Goal: Information Seeking & Learning: Learn about a topic

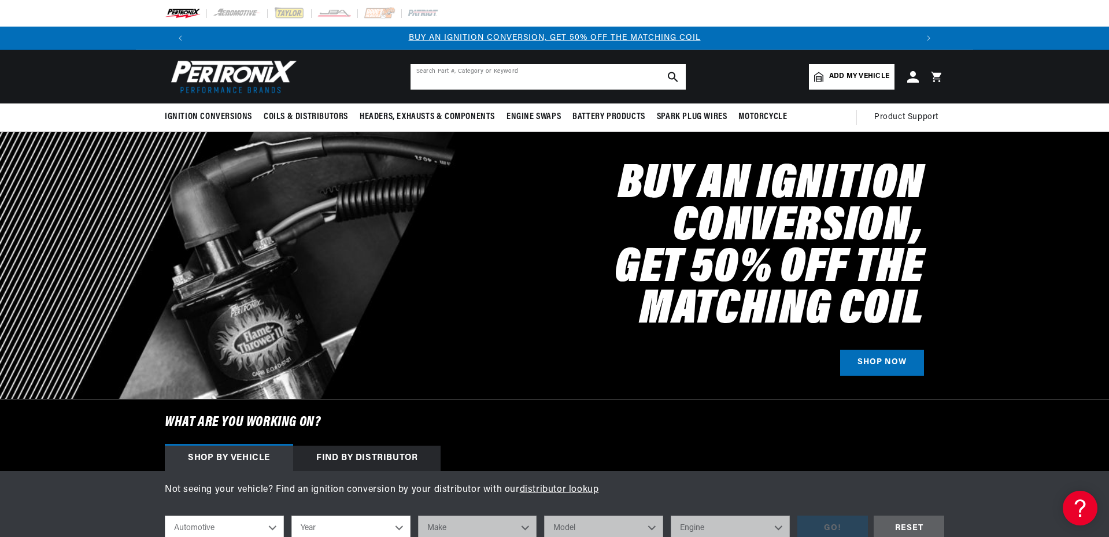
click at [458, 76] on input "text" at bounding box center [548, 76] width 275 height 25
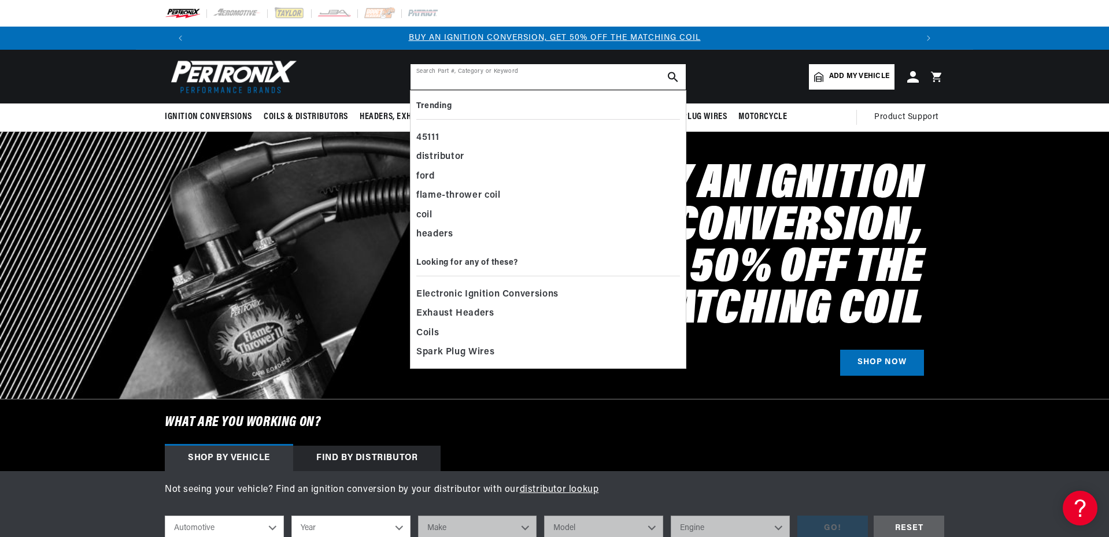
click at [458, 76] on input "text" at bounding box center [548, 76] width 275 height 25
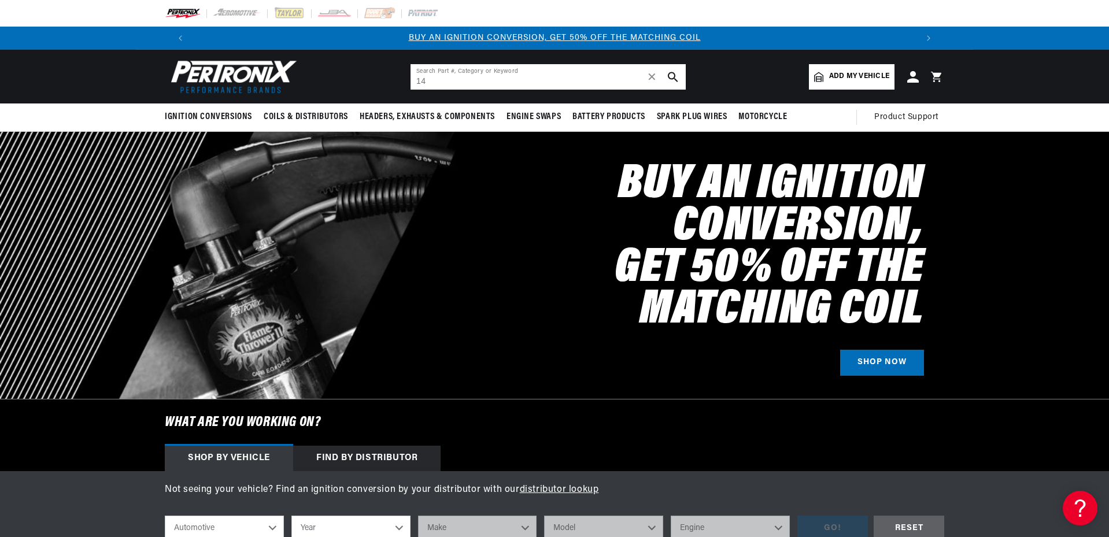
type input "1"
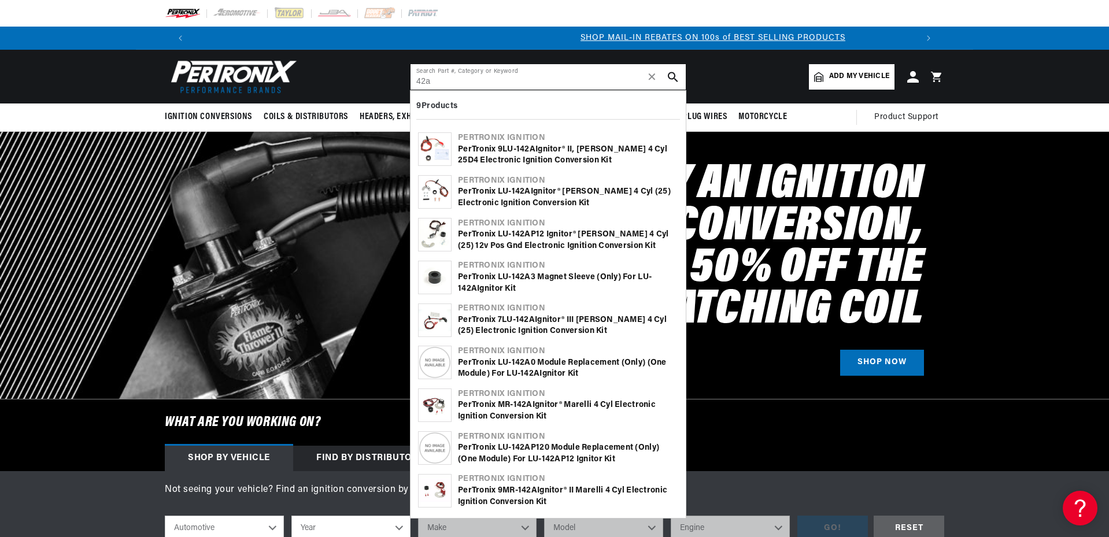
scroll to position [0, 722]
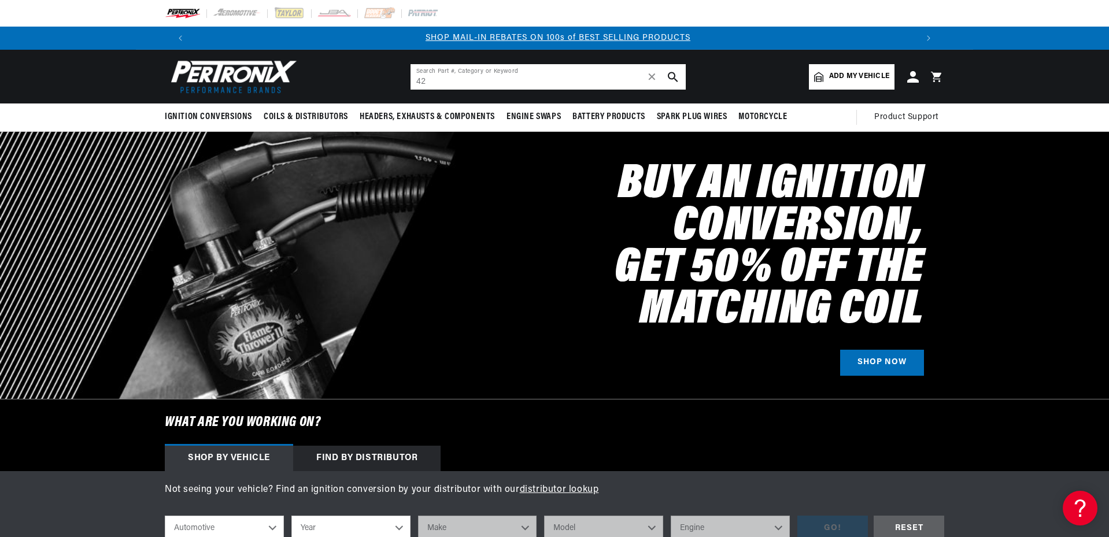
type input "4"
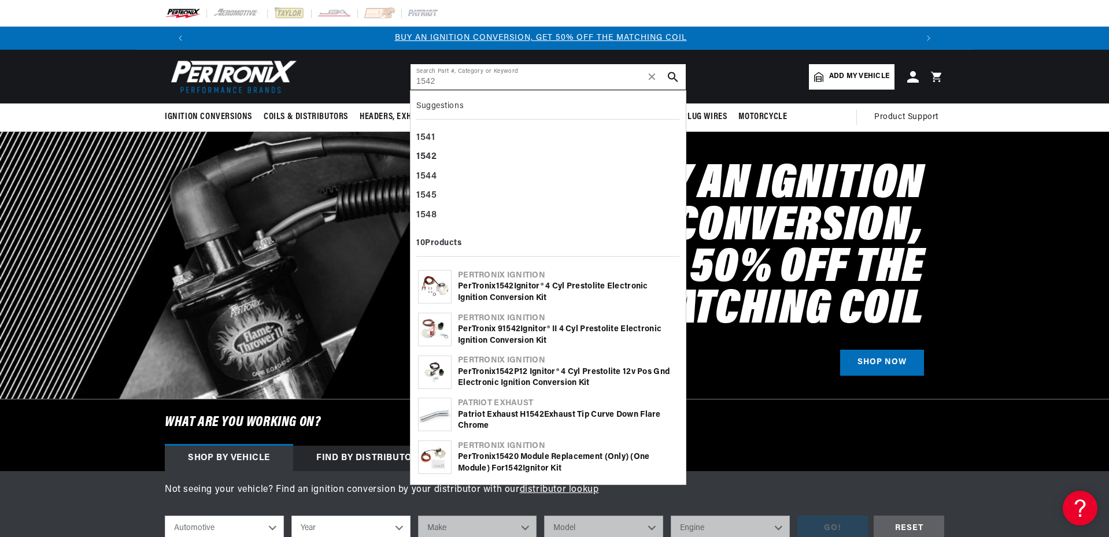
scroll to position [0, 0]
type input "1542"
click at [492, 292] on div "PerTronix 1542 Ignitor® 4 cyl Prestolite Electronic Ignition Conversion Kit" at bounding box center [568, 292] width 220 height 23
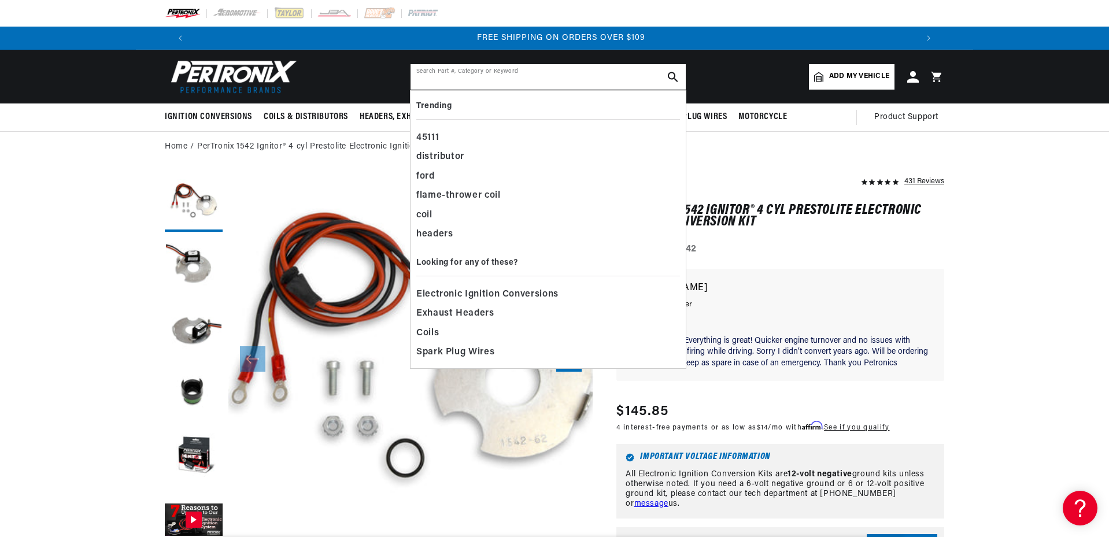
click at [443, 77] on input "text" at bounding box center [548, 76] width 275 height 25
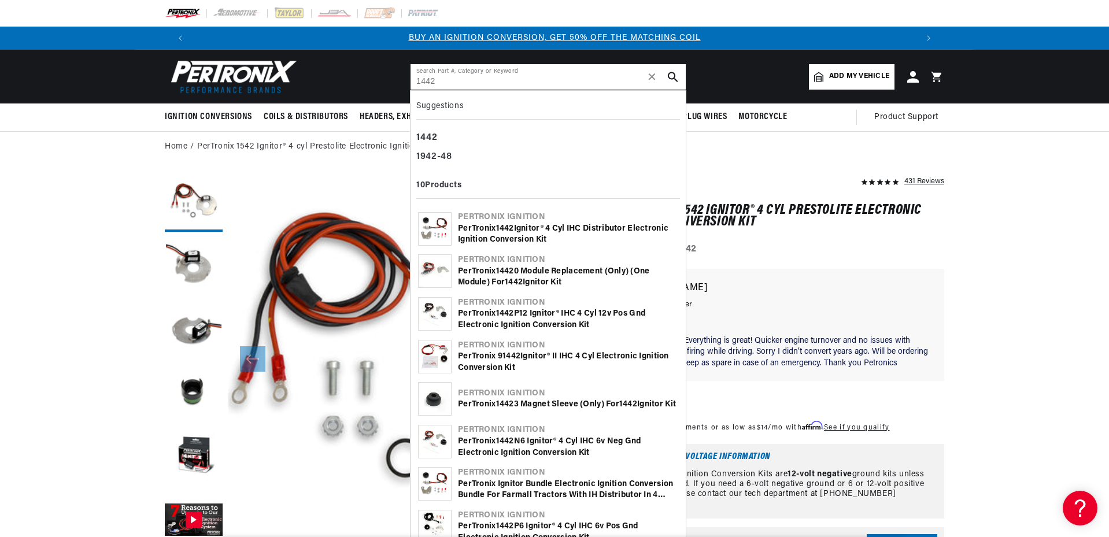
type input "1442"
click at [470, 230] on div "PerTronix 1442 Ignitor® 4 cyl IHC Distributor Electronic Ignition Conversion Kit" at bounding box center [568, 234] width 220 height 23
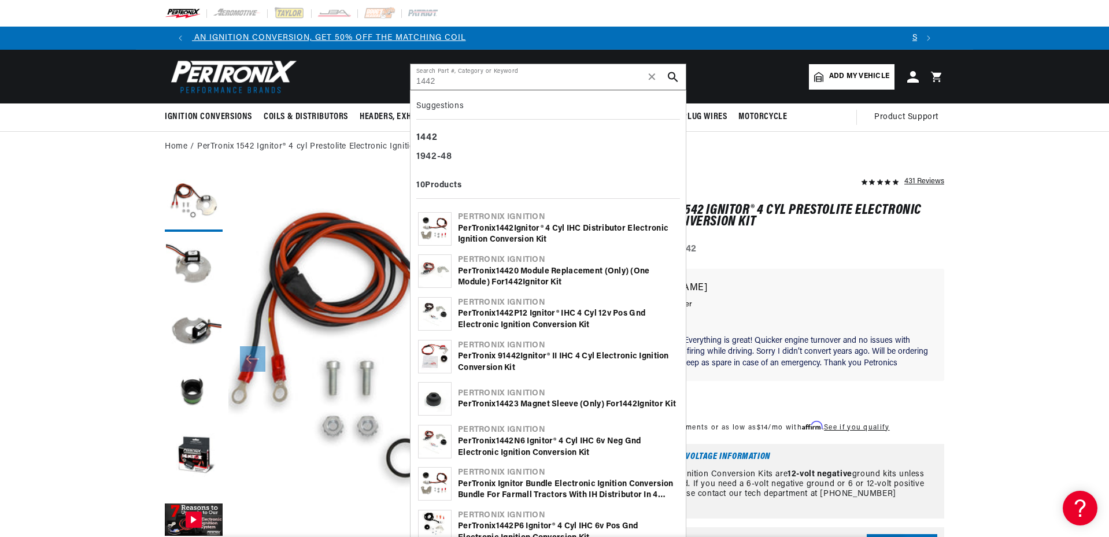
scroll to position [0, 639]
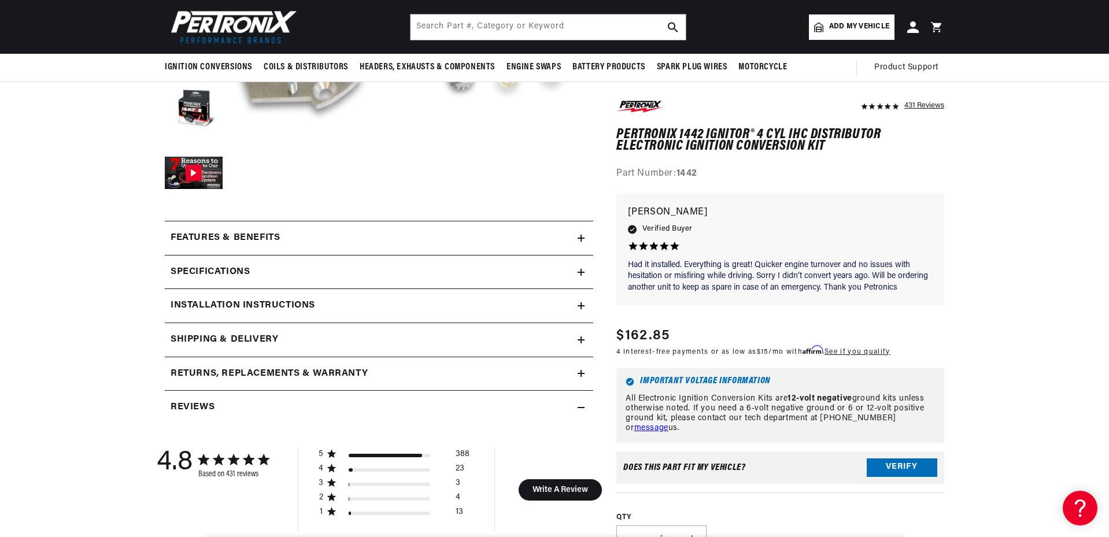
scroll to position [0, 135]
click at [430, 238] on div "Features & Benefits" at bounding box center [371, 238] width 413 height 15
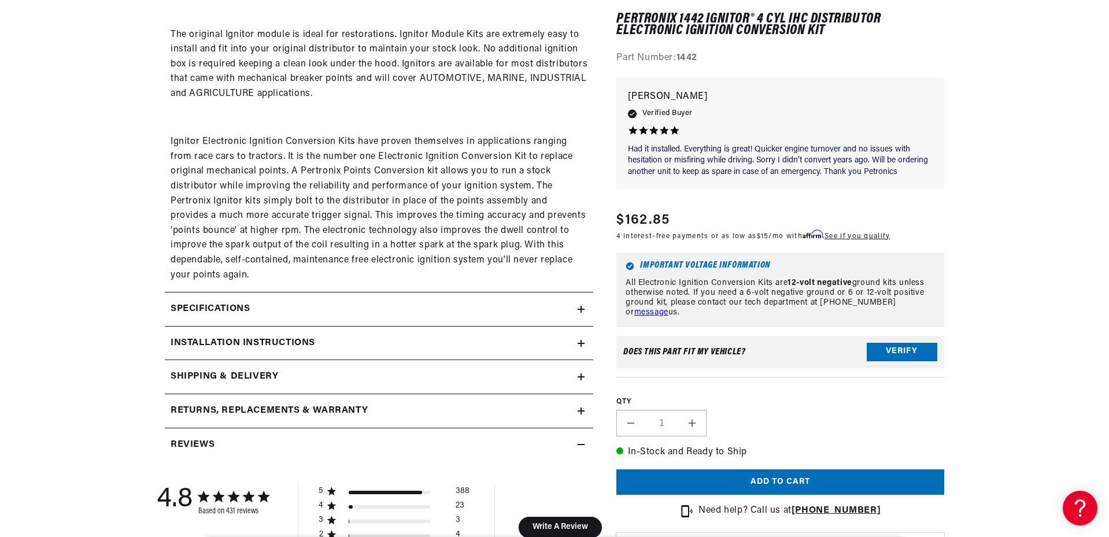
scroll to position [752, 0]
click at [341, 302] on div "Specifications" at bounding box center [371, 307] width 413 height 15
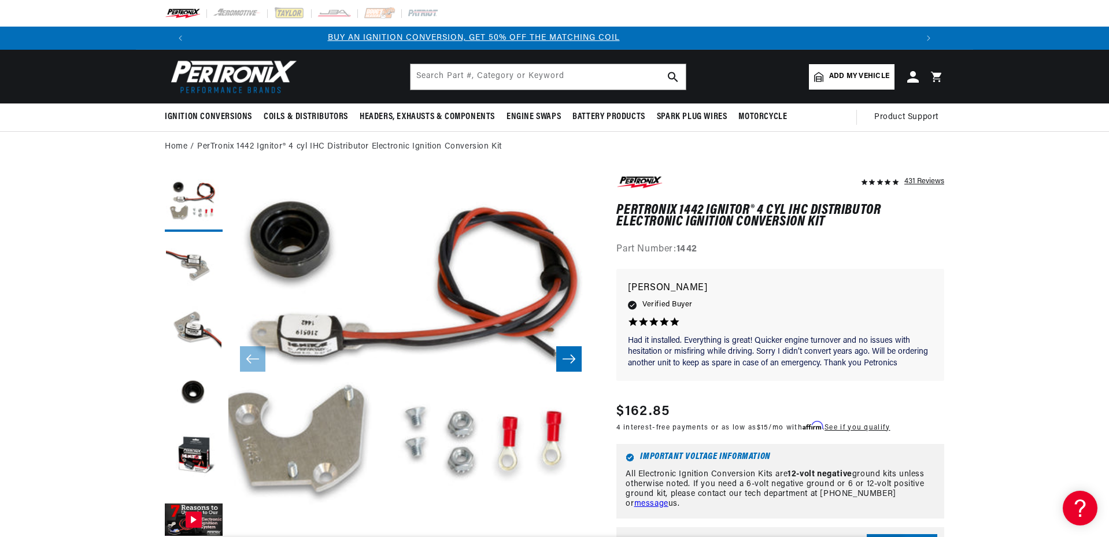
scroll to position [0, 0]
click at [462, 78] on input "text" at bounding box center [548, 76] width 275 height 25
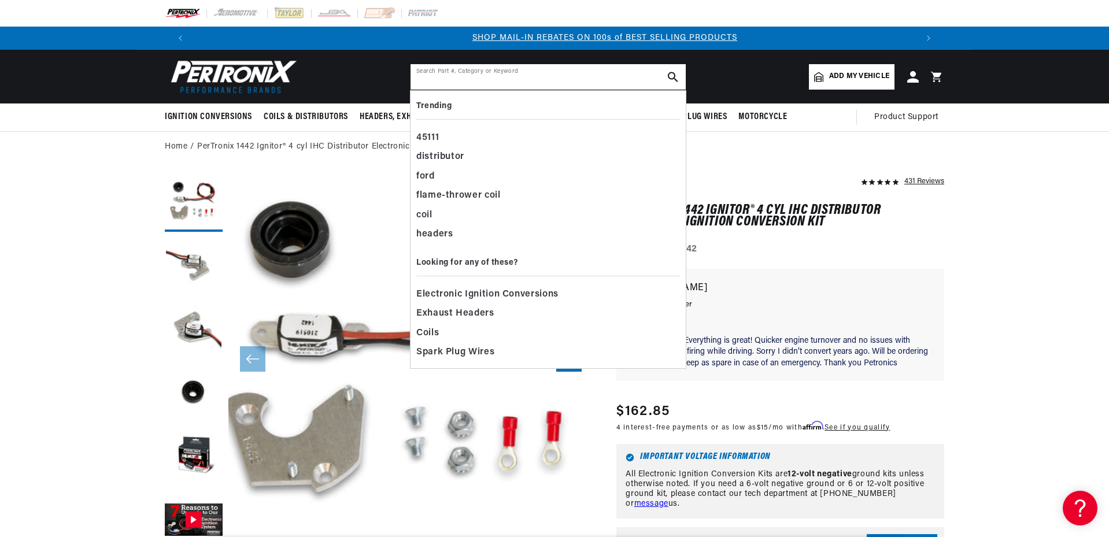
scroll to position [0, 722]
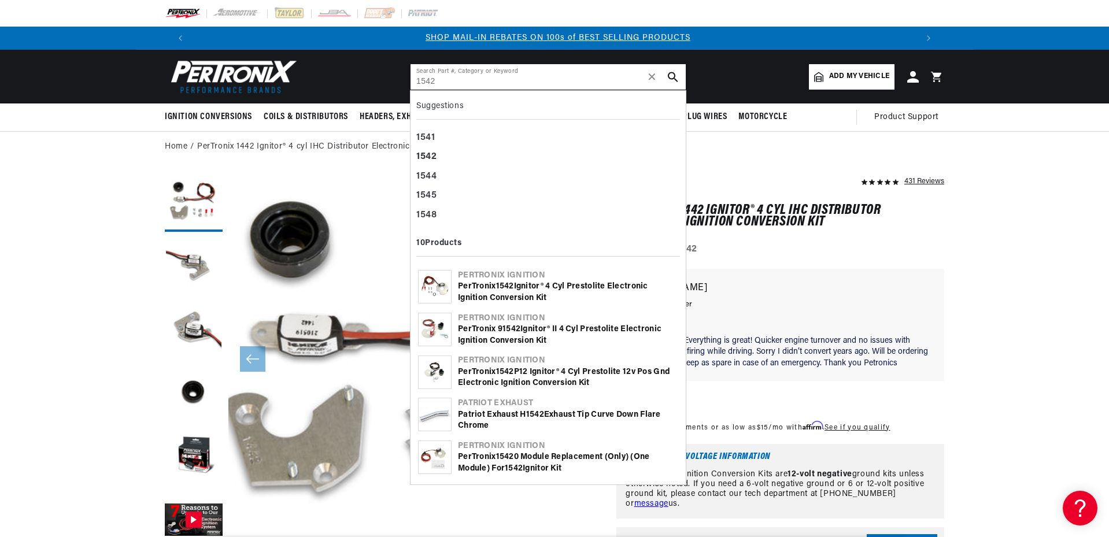
type input "1542"
click at [468, 294] on div "PerTronix 1542 Ignitor® 4 cyl Prestolite Electronic Ignition Conversion Kit" at bounding box center [568, 292] width 220 height 23
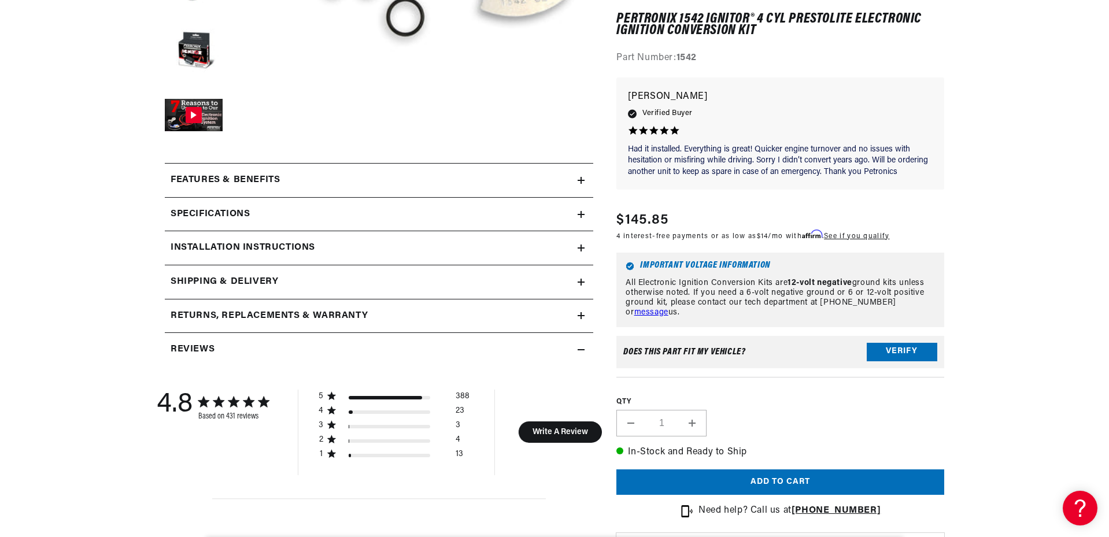
click at [463, 215] on div "Specifications" at bounding box center [371, 214] width 413 height 15
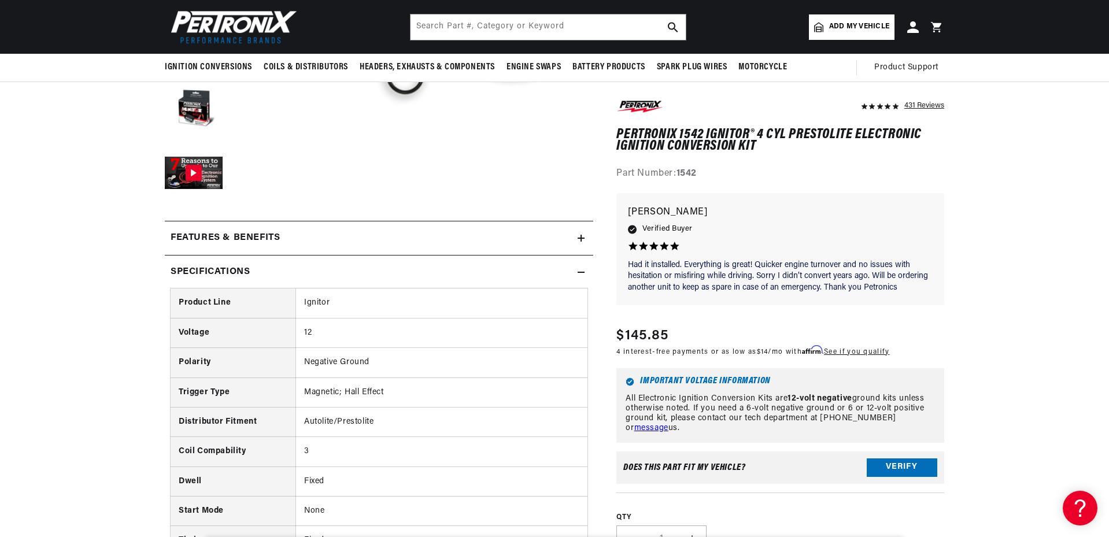
scroll to position [0, 722]
click at [460, 231] on summary "Features & Benefits" at bounding box center [379, 239] width 429 height 34
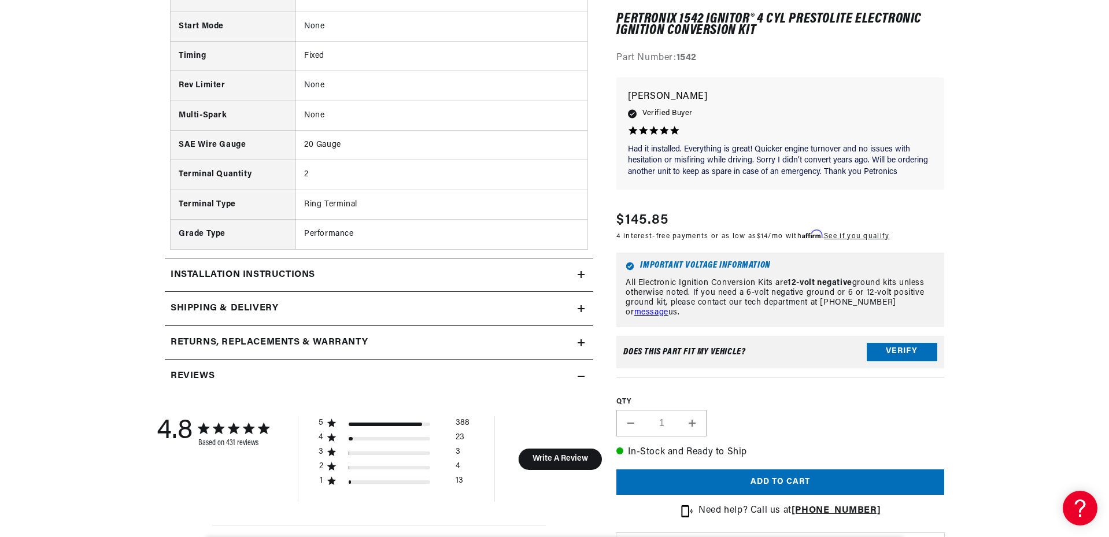
scroll to position [0, 1444]
click at [441, 281] on div "Installation instructions" at bounding box center [371, 275] width 413 height 15
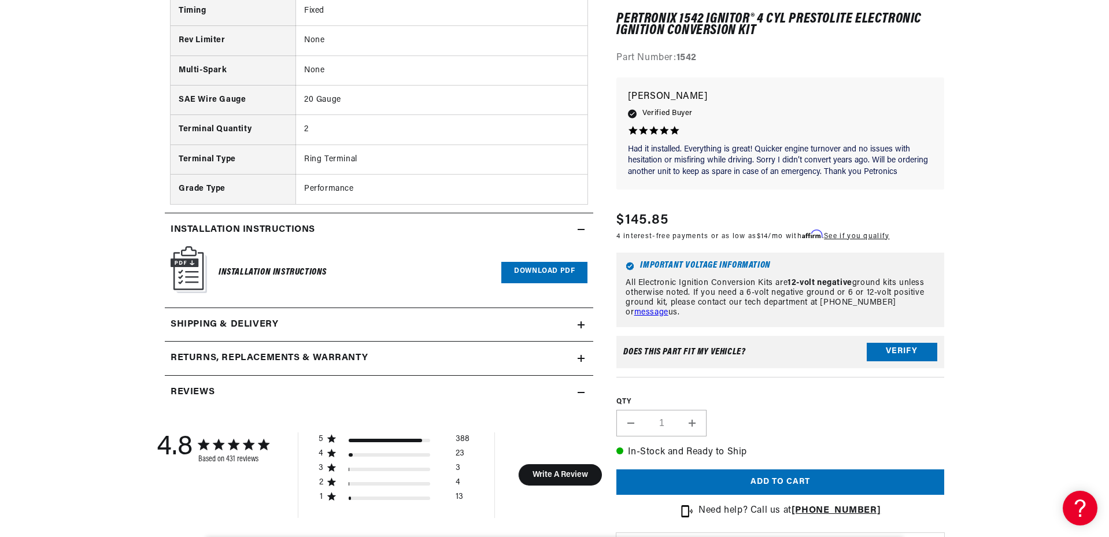
scroll to position [1330, 0]
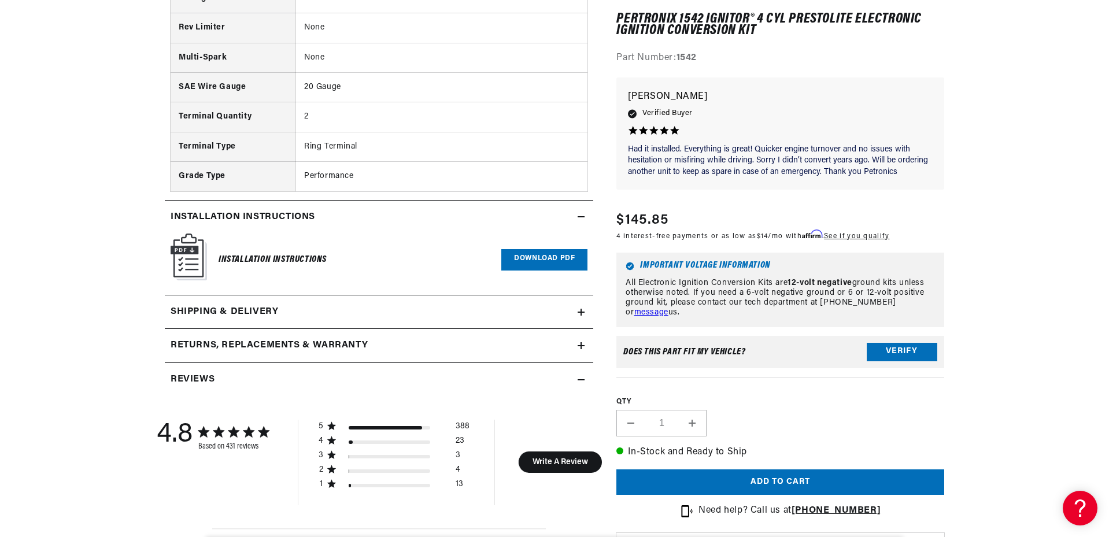
click at [582, 217] on icon at bounding box center [581, 217] width 7 height 0
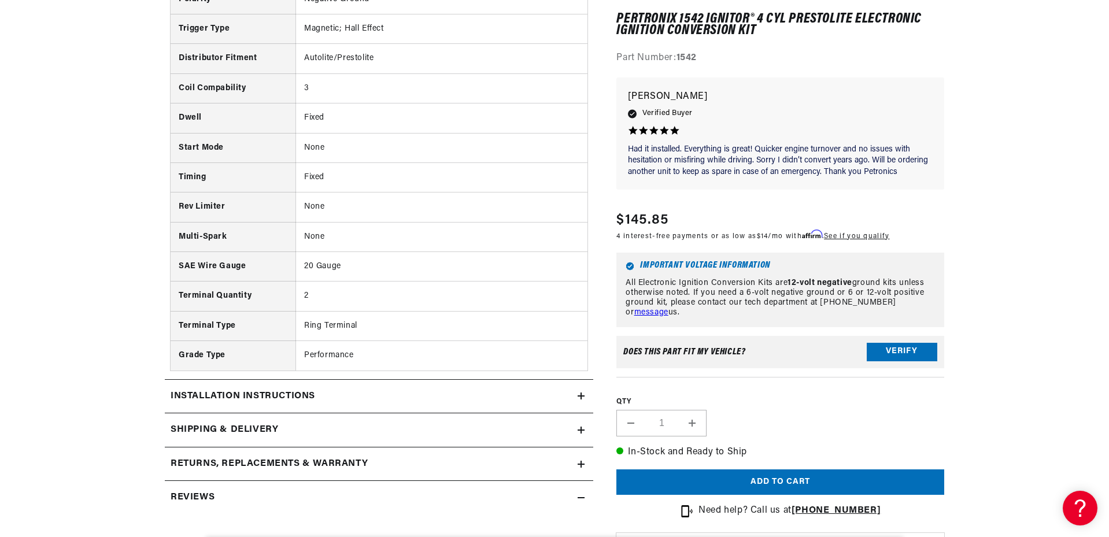
scroll to position [1273, 0]
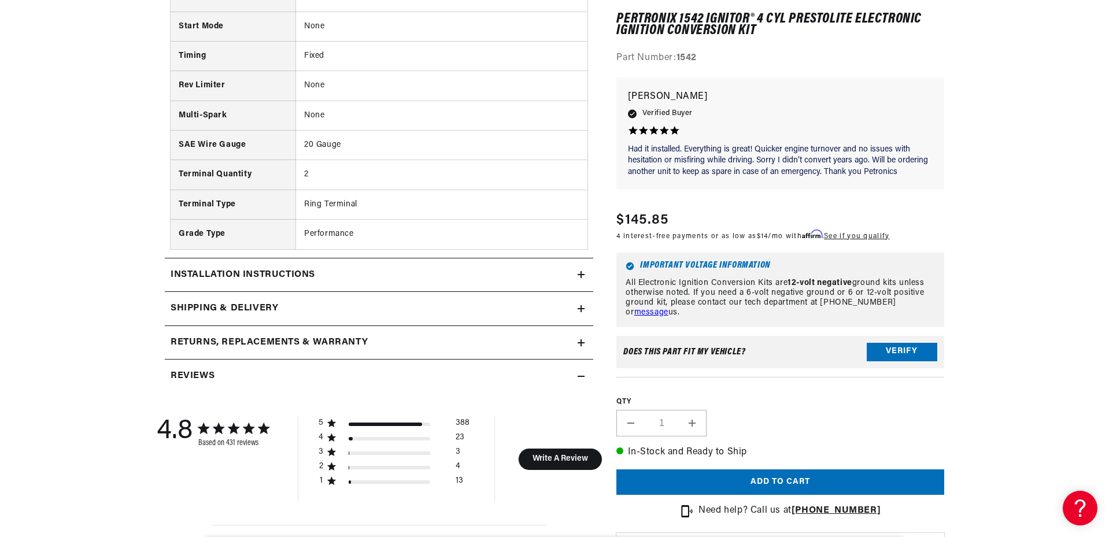
click at [338, 278] on div "Installation instructions" at bounding box center [371, 275] width 413 height 15
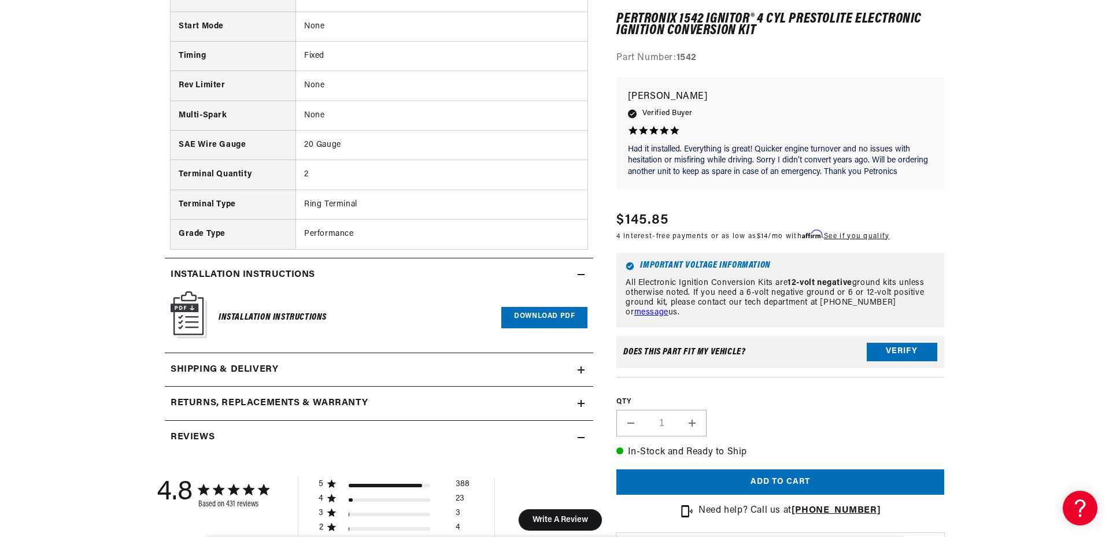
click at [533, 322] on link "Download PDF" at bounding box center [544, 317] width 86 height 21
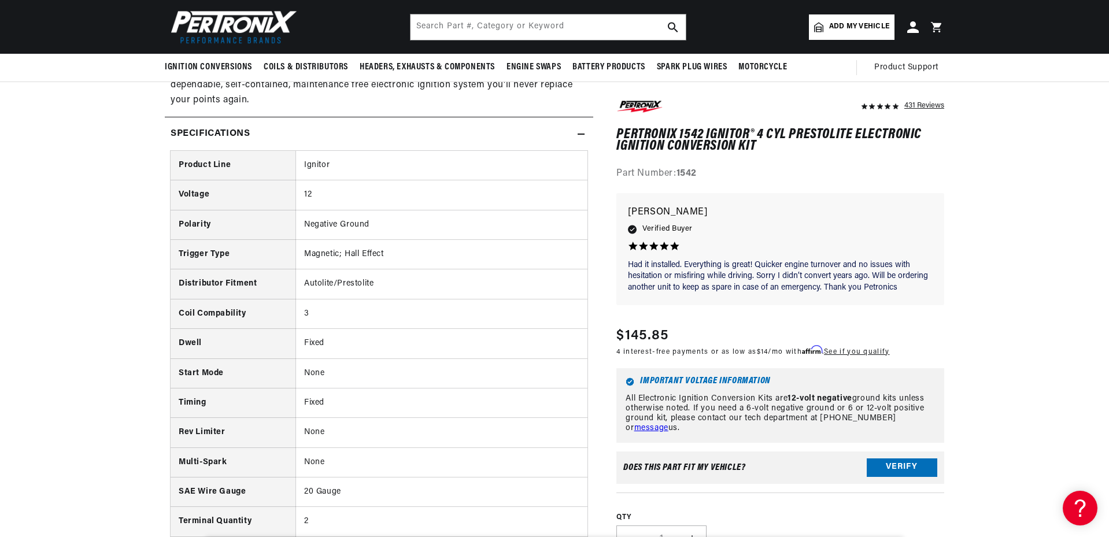
scroll to position [578, 0]
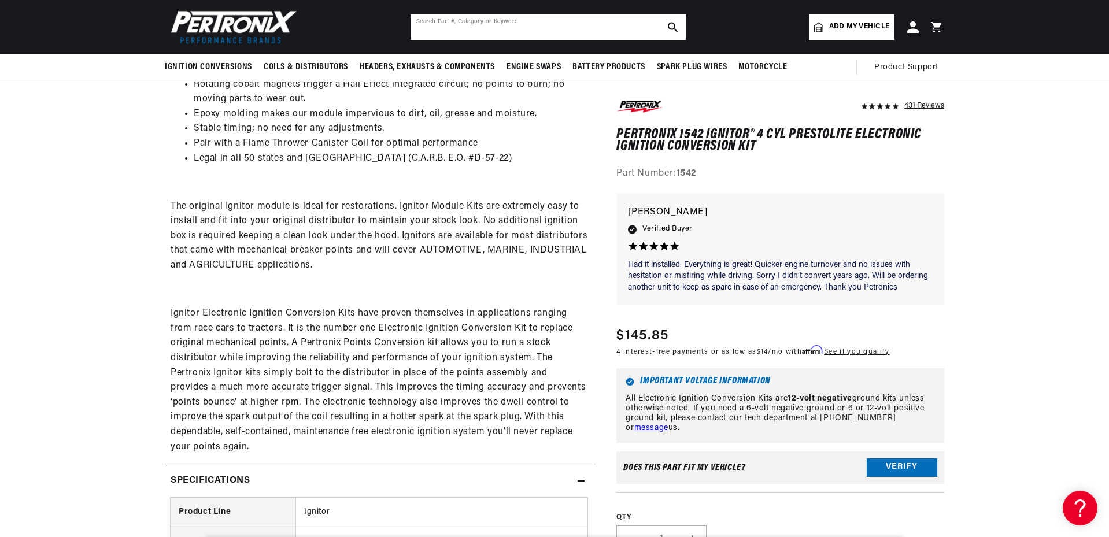
click at [493, 23] on input "text" at bounding box center [548, 26] width 275 height 25
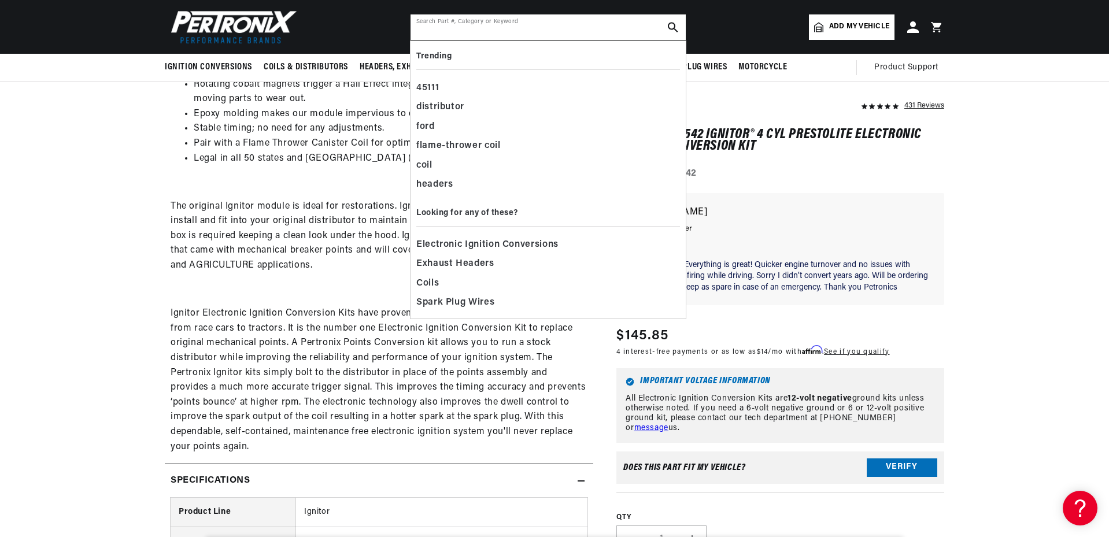
scroll to position [0, 1444]
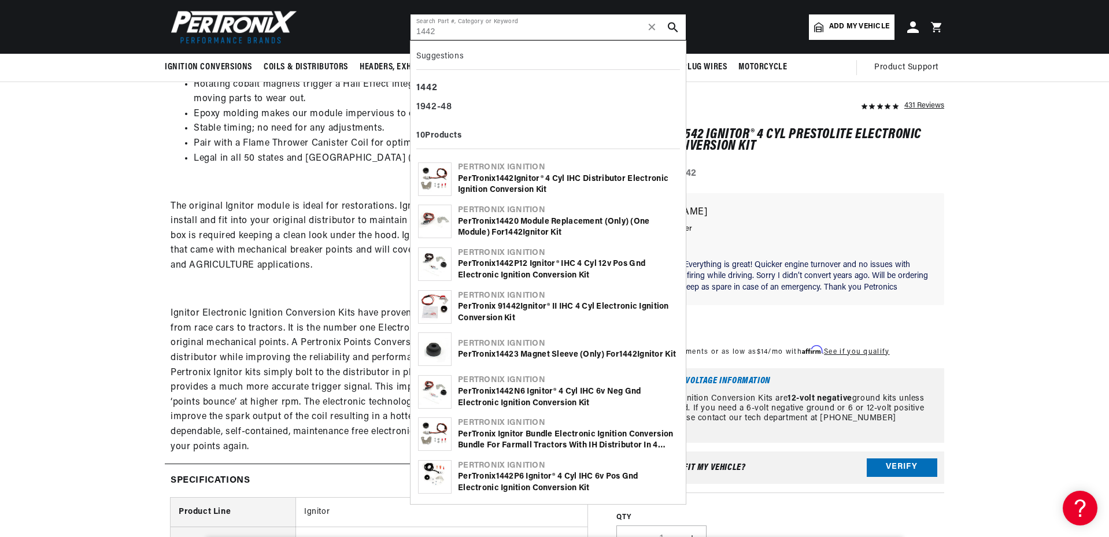
type input "1442"
click at [478, 180] on div "PerTronix 1442 Ignitor® 4 cyl IHC Distributor Electronic Ignition Conversion Kit" at bounding box center [568, 185] width 220 height 23
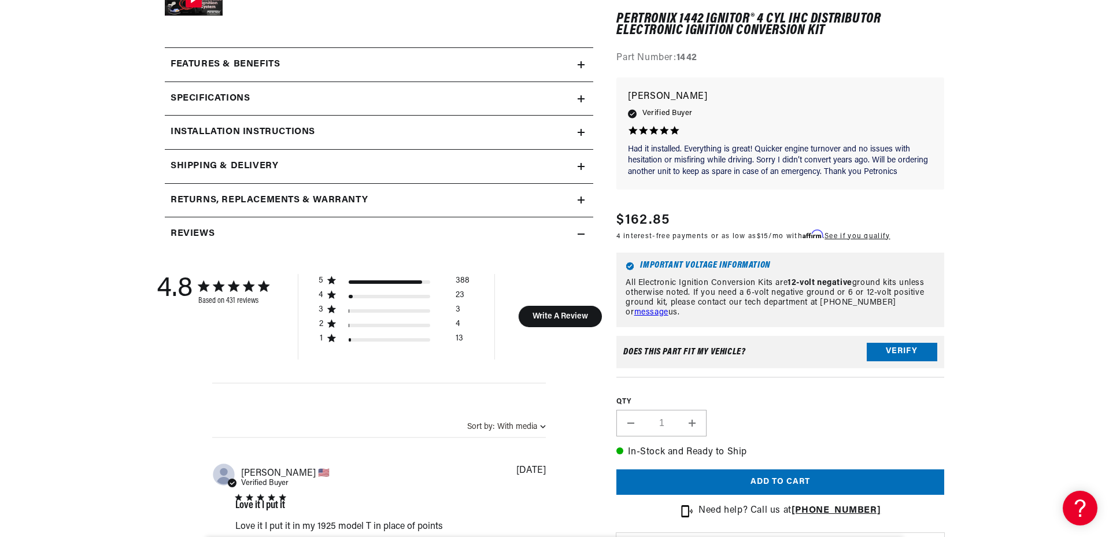
click at [397, 131] on div "Installation instructions" at bounding box center [371, 132] width 413 height 15
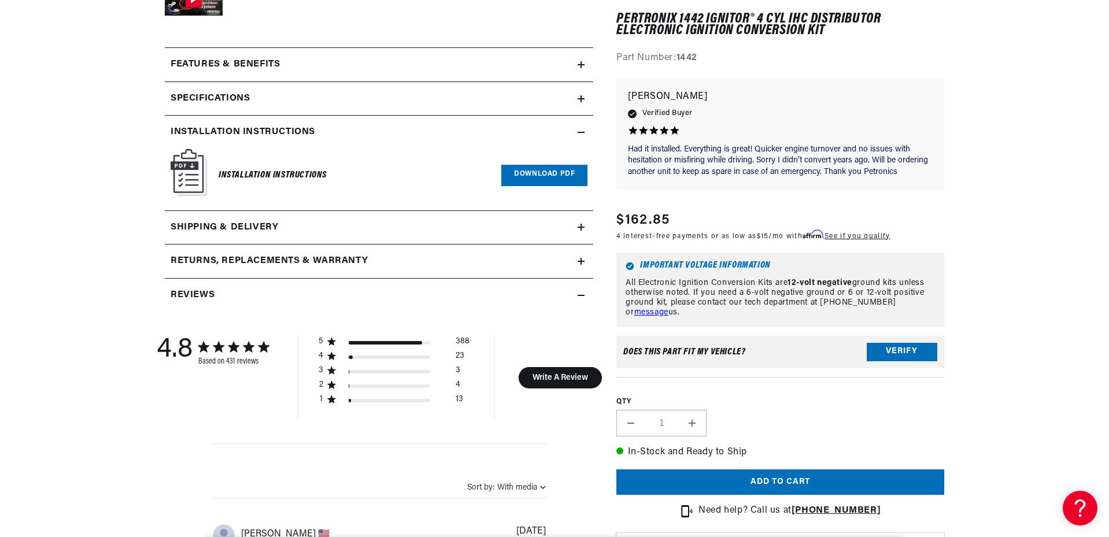
click at [532, 174] on link "Download PDF" at bounding box center [544, 175] width 86 height 21
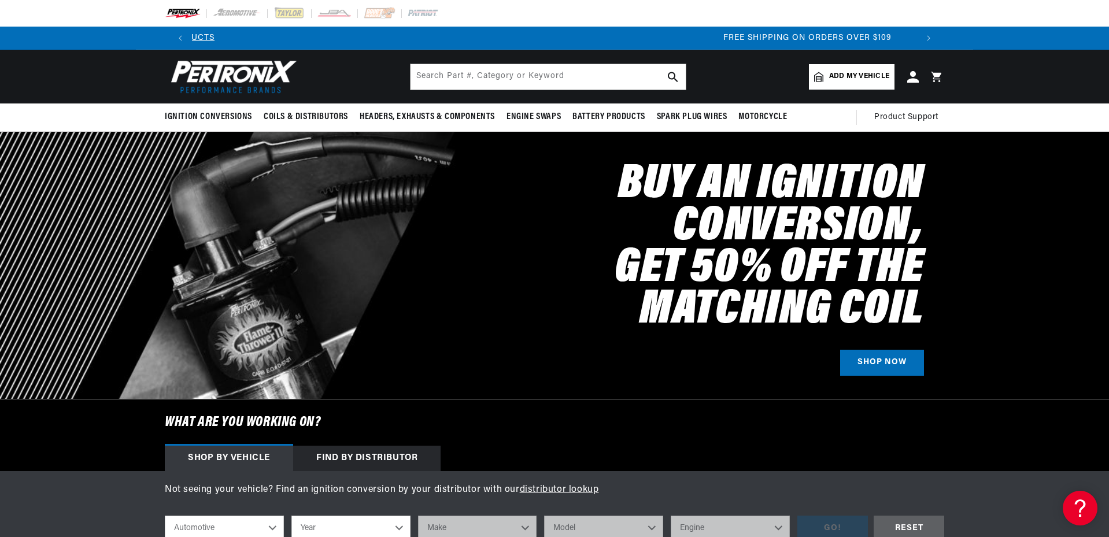
scroll to position [0, 1444]
click at [863, 79] on span "Add my vehicle" at bounding box center [859, 76] width 60 height 11
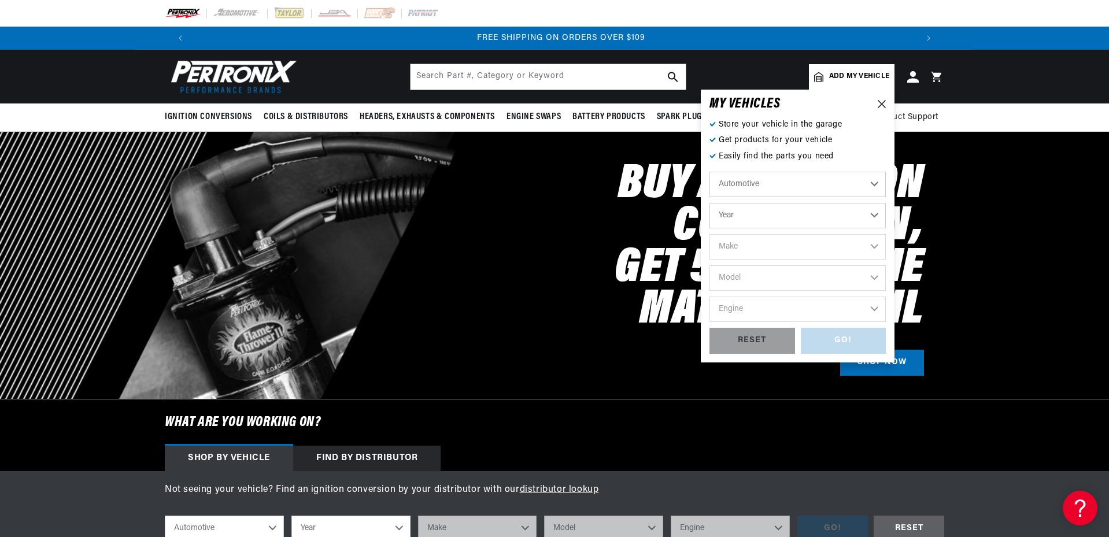
click at [815, 182] on select "Automotive Agricultural Industrial Marine Motorcycle" at bounding box center [798, 184] width 176 height 25
click at [710, 172] on select "Automotive Agricultural Industrial Marine Motorcycle" at bounding box center [798, 184] width 176 height 25
select select "Agricultural"
click at [781, 214] on select "Year [DATE] 1965 1964 1960 1959 1958 1957 1939 1938 1937" at bounding box center [798, 215] width 176 height 25
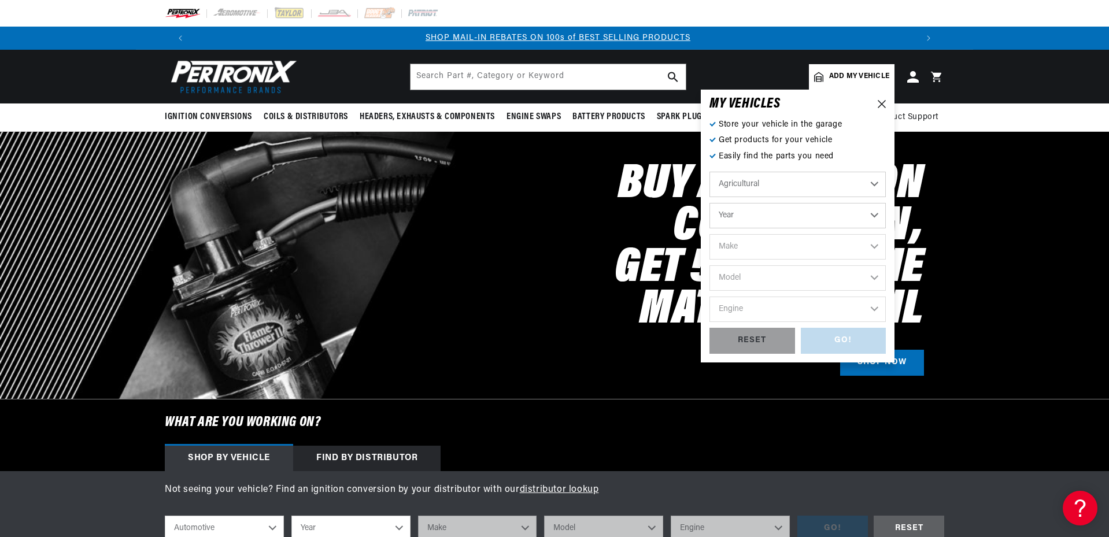
click at [869, 220] on select "Year [DATE] 1965 1964 1960 1959 1958 1957 1939 1938 1937" at bounding box center [798, 215] width 176 height 25
click at [850, 255] on select "Make" at bounding box center [798, 246] width 176 height 25
click at [882, 106] on icon at bounding box center [882, 104] width 8 height 8
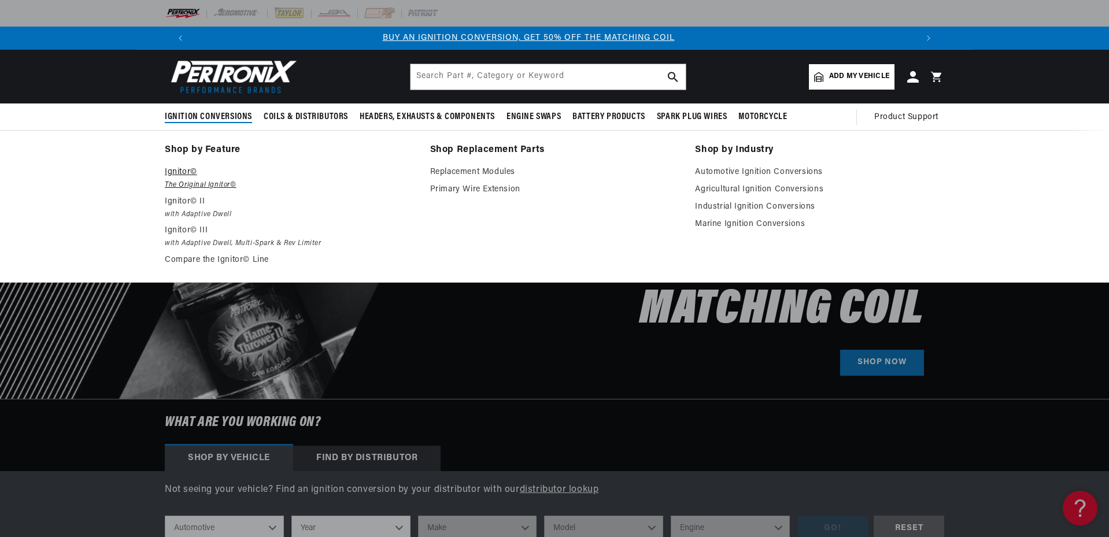
scroll to position [0, 0]
click at [182, 176] on p "Ignitor©" at bounding box center [289, 172] width 249 height 14
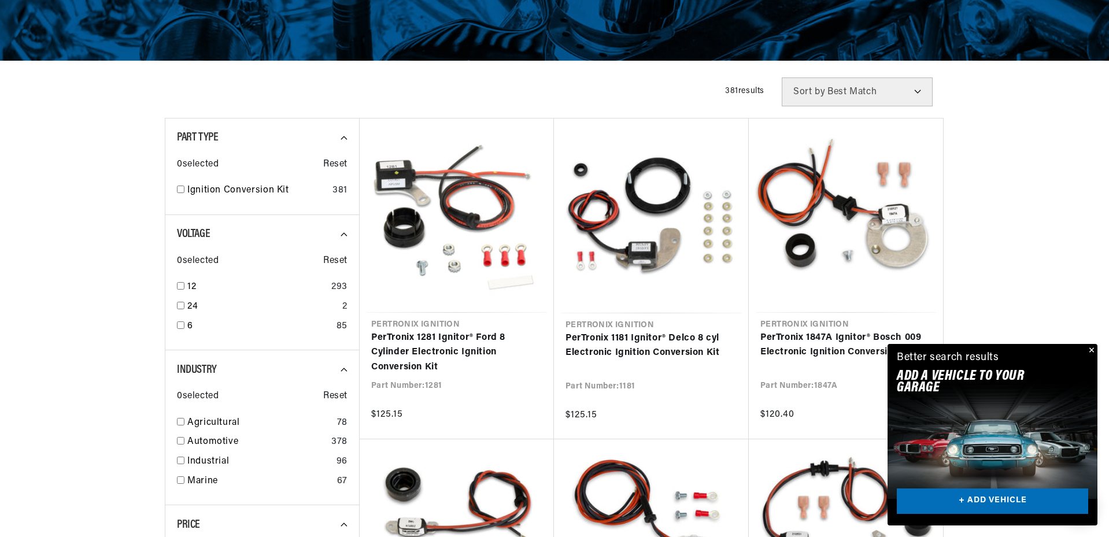
scroll to position [347, 0]
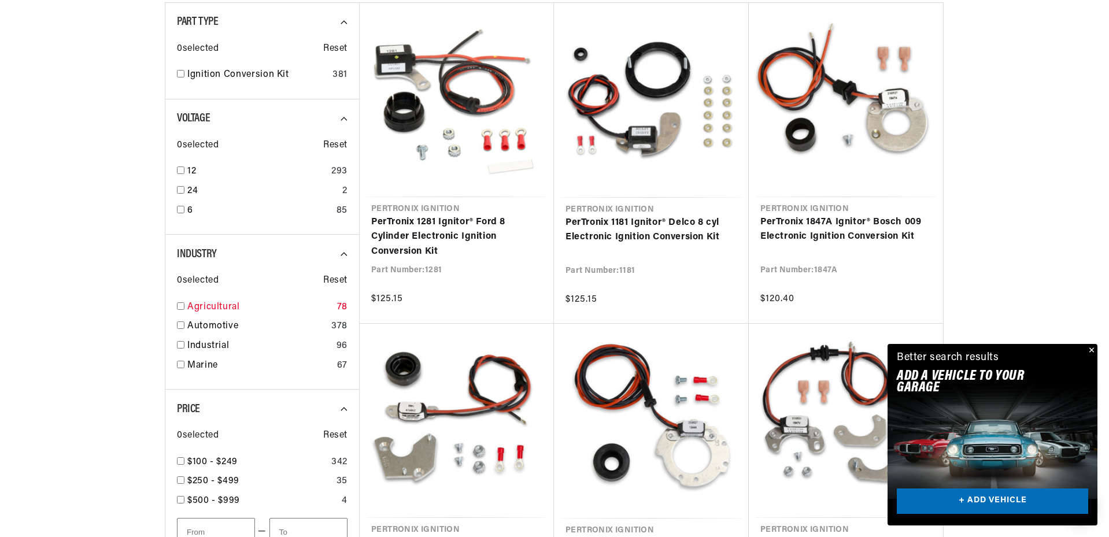
click at [179, 309] on input "checkbox" at bounding box center [181, 307] width 8 height 8
checkbox input "true"
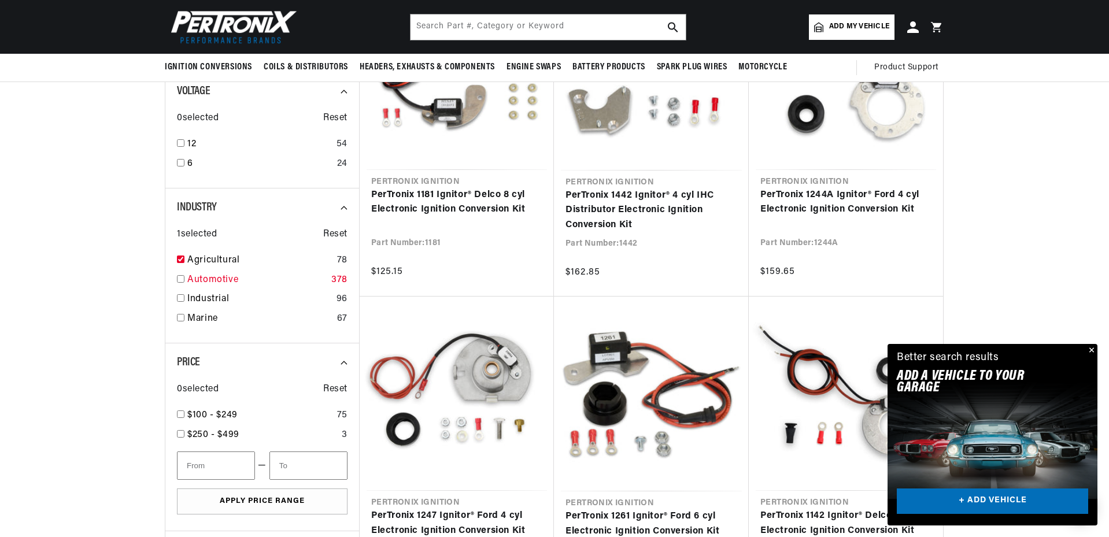
scroll to position [347, 0]
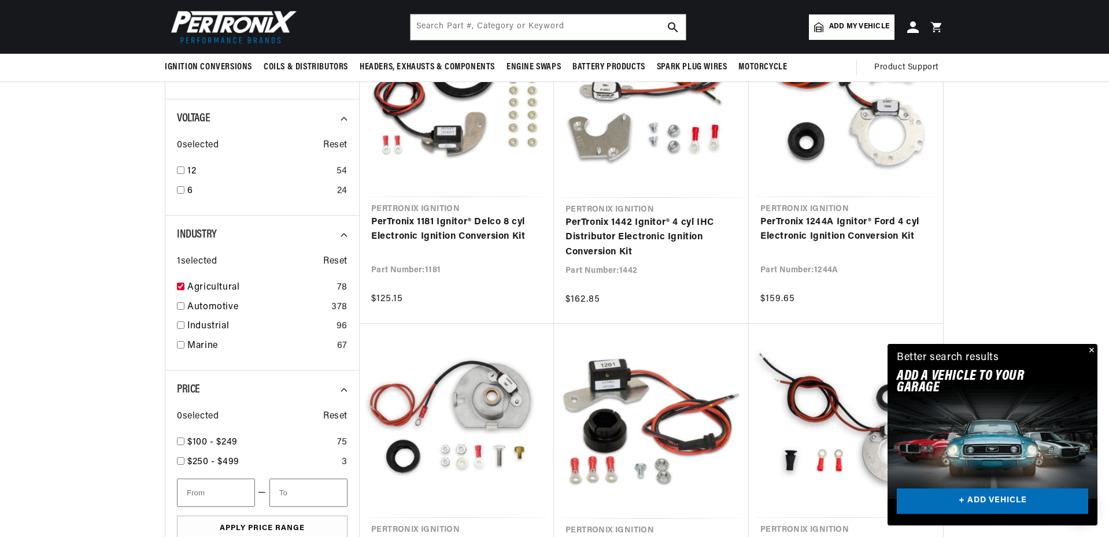
click at [1091, 346] on button "Close" at bounding box center [1091, 351] width 14 height 14
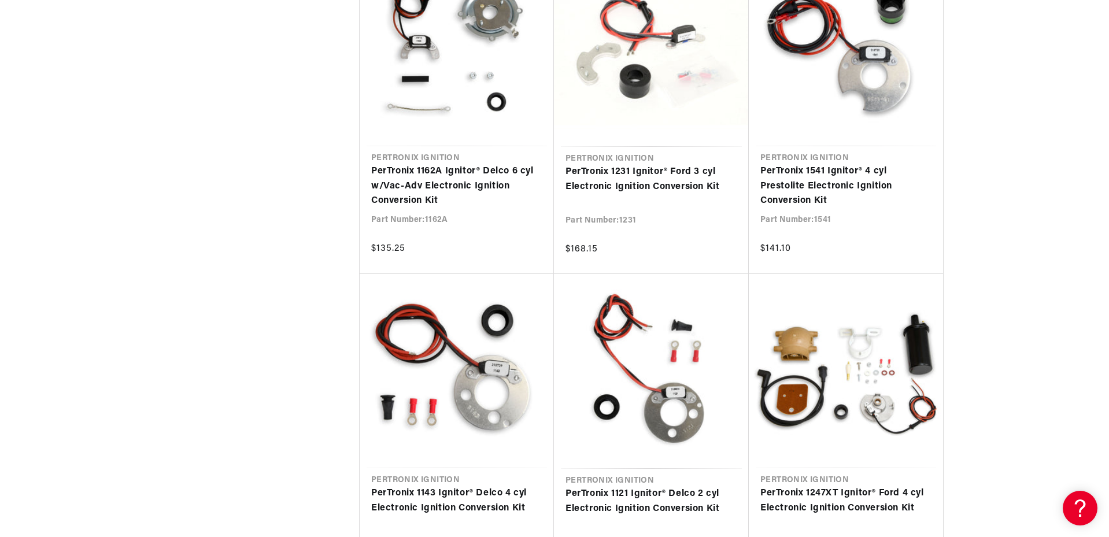
scroll to position [0, 1444]
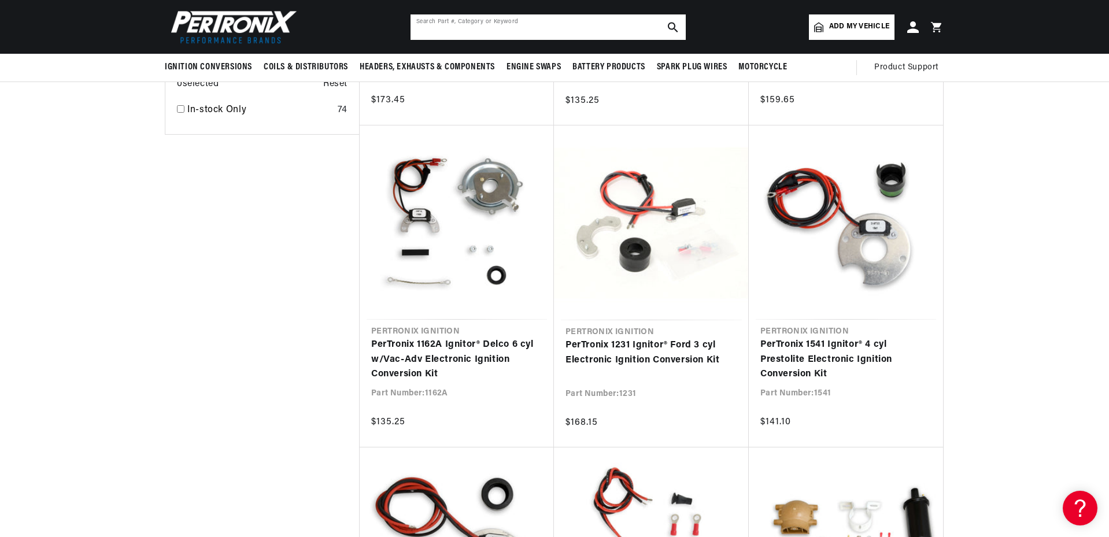
click at [578, 31] on input "text" at bounding box center [548, 26] width 275 height 25
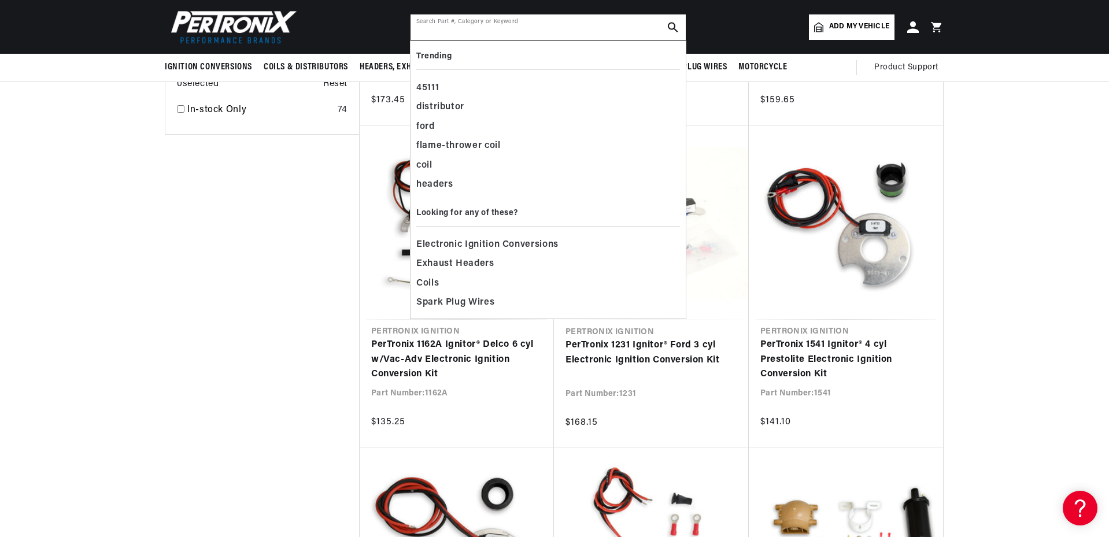
click at [578, 31] on input "text" at bounding box center [548, 26] width 275 height 25
click at [694, 21] on div "Search Part #, Category or Keyword Trending 45111 distributor ford flame-throwe…" at bounding box center [554, 27] width 289 height 27
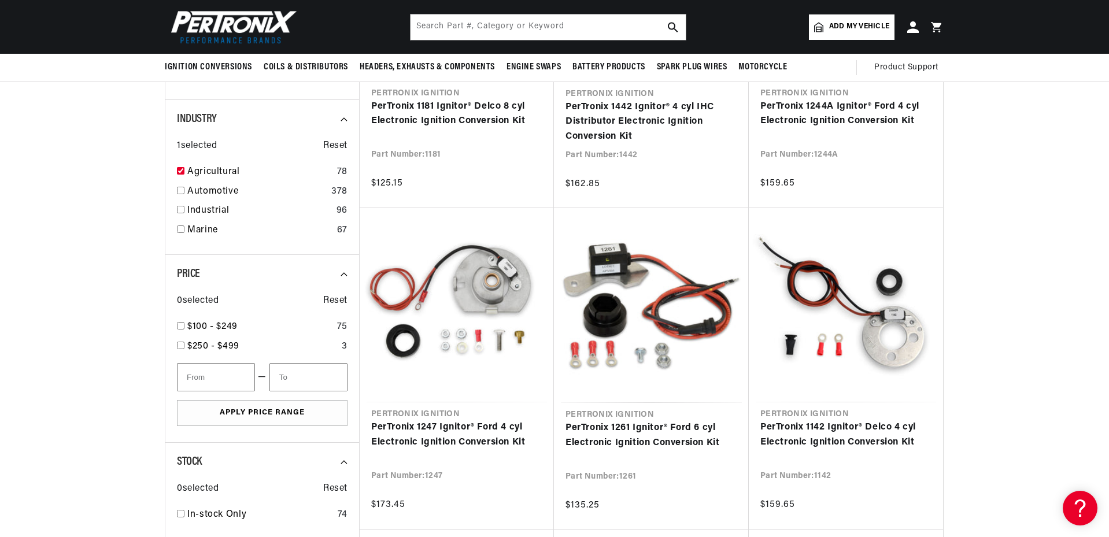
click at [849, 24] on span "Add my vehicle" at bounding box center [859, 26] width 60 height 11
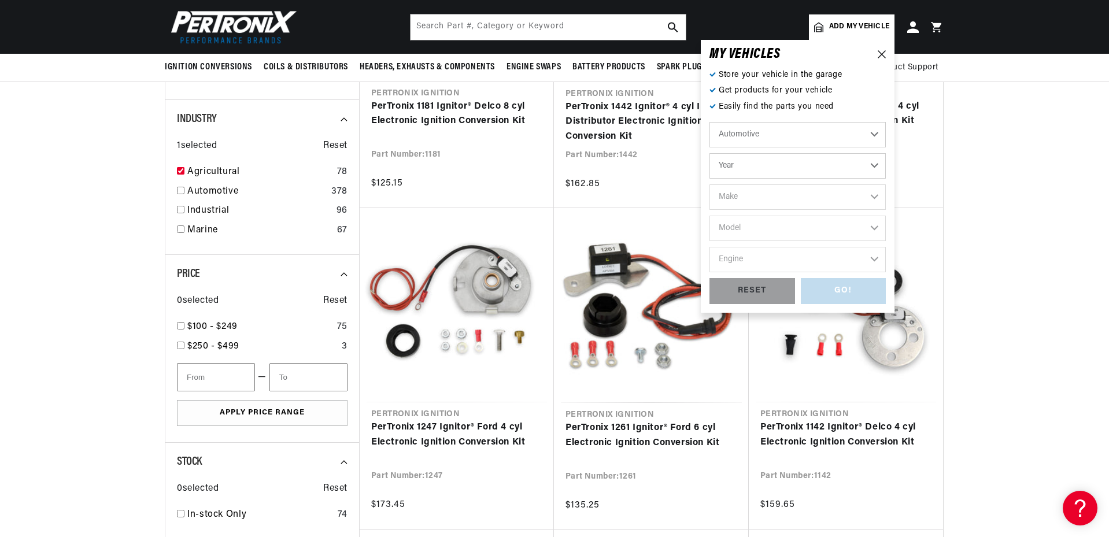
click at [802, 134] on select "Automotive Agricultural Industrial Marine Motorcycle" at bounding box center [798, 134] width 176 height 25
click at [710, 122] on select "Automotive Agricultural Industrial Marine Motorcycle" at bounding box center [798, 134] width 176 height 25
select select "Agricultural"
click at [779, 168] on select "Year [DATE] 1965 1964 1960 1959 1958 1957 1939 1938 1937" at bounding box center [798, 165] width 176 height 25
select select "1965"
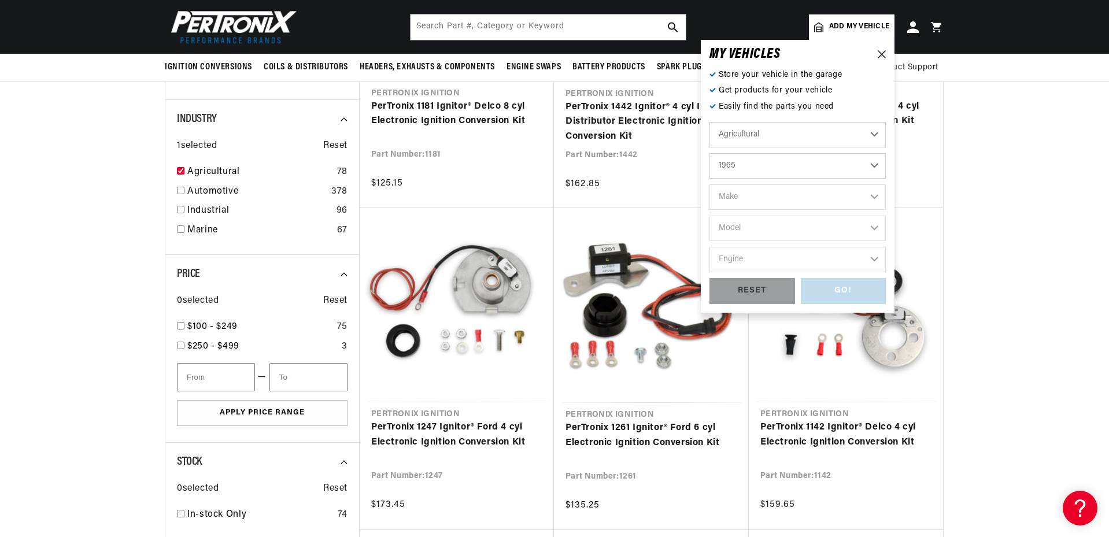
click at [710, 153] on select "Year [DATE] 1965 1964 1960 1959 1958 1957 1939 1938 1937" at bounding box center [798, 165] width 176 height 25
click at [745, 203] on select "Make Ford" at bounding box center [798, 197] width 176 height 25
click at [744, 201] on select "Make Ford" at bounding box center [798, 197] width 176 height 25
click at [768, 157] on select "1970 1965 1964 1960 1959 1958 1957 1939 1938 1937" at bounding box center [798, 165] width 176 height 25
click at [710, 153] on select "1970 1965 1964 1960 1959 1958 1957 1939 1938 1937" at bounding box center [798, 165] width 176 height 25
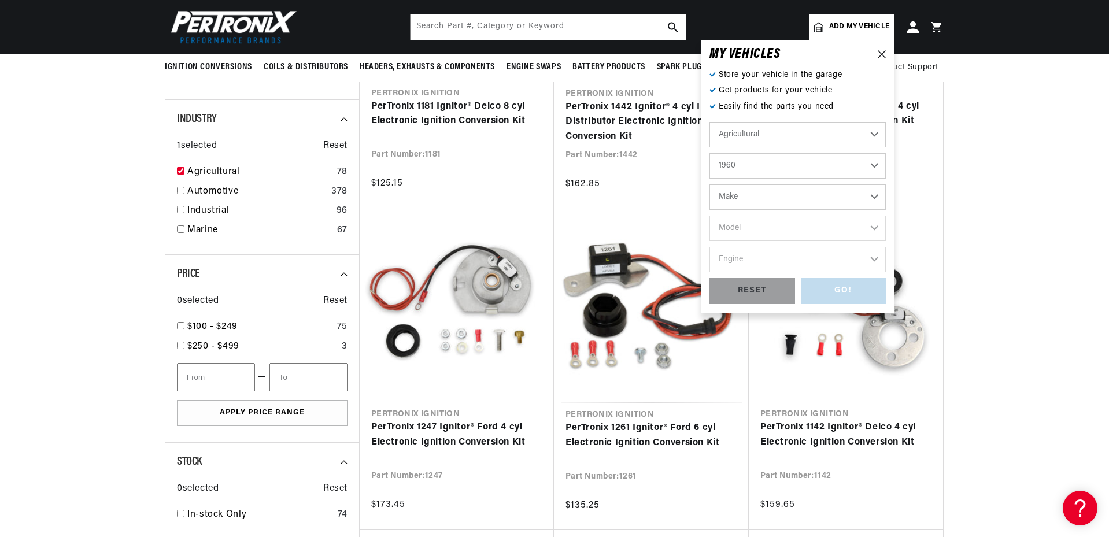
scroll to position [0, 288]
click at [747, 201] on select "Make [PERSON_NAME]" at bounding box center [798, 197] width 176 height 25
click at [759, 165] on select "1970 1965 1964 1960 1959 1958 1957 1939 1938 1937" at bounding box center [798, 165] width 176 height 25
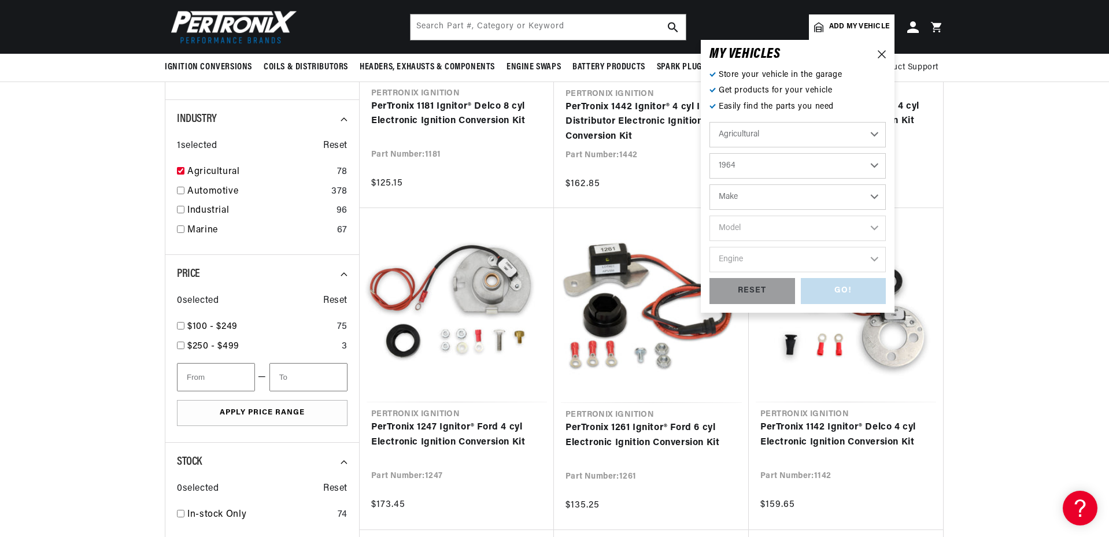
click at [710, 153] on select "1970 1965 1964 1960 1959 1958 1957 1939 1938 1937" at bounding box center [798, 165] width 176 height 25
click at [740, 204] on select "Make [PERSON_NAME]" at bounding box center [798, 197] width 176 height 25
click at [757, 165] on select "1970 1965 1964 1960 1959 1958 1957 1939 1938 1937" at bounding box center [798, 165] width 176 height 25
click at [710, 153] on select "1970 1965 1964 1960 1959 1958 1957 1939 1938 1937" at bounding box center [798, 165] width 176 height 25
click at [746, 190] on select "Make International Harvester" at bounding box center [798, 197] width 176 height 25
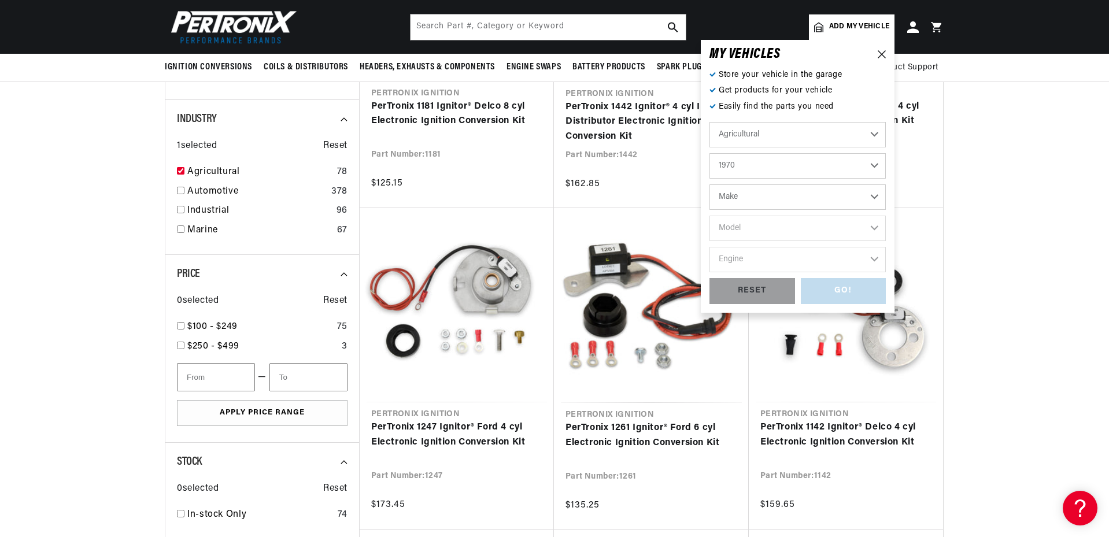
scroll to position [0, 722]
click at [748, 169] on select "1970 1965 1964 1960 1959 1958 1957 1939 1938 1937" at bounding box center [798, 165] width 176 height 25
click at [710, 153] on select "1970 1965 1964 1960 1959 1958 1957 1939 1938 1937" at bounding box center [798, 165] width 176 height 25
click at [738, 202] on select "Make International Harvester" at bounding box center [798, 197] width 176 height 25
click at [744, 172] on select "1970 1965 1964 1960 1959 1958 1957 1939 1938 1937" at bounding box center [798, 165] width 176 height 25
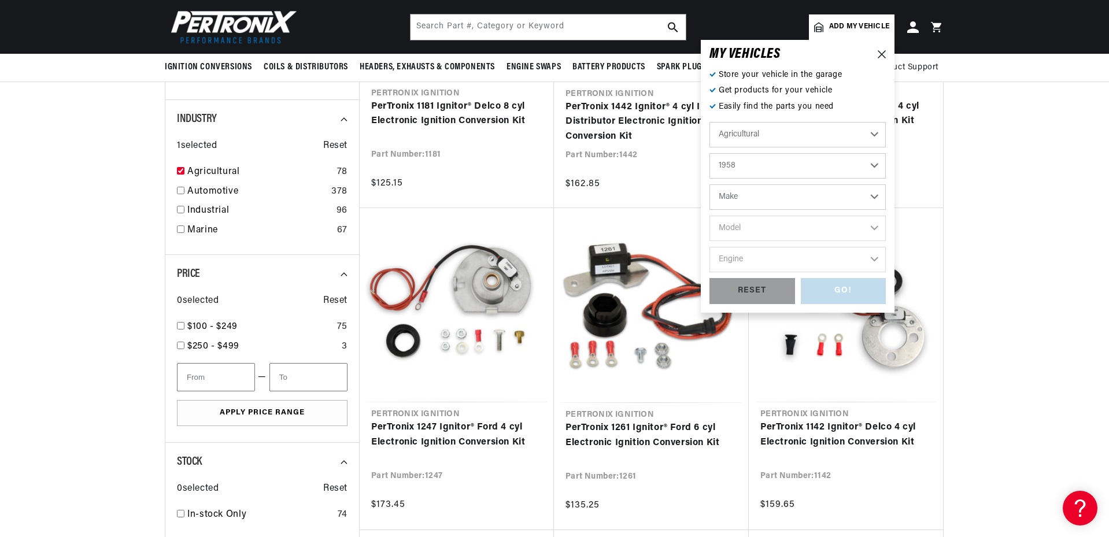
click at [710, 153] on select "1970 1965 1964 1960 1959 1958 1957 1939 1938 1937" at bounding box center [798, 165] width 176 height 25
select select "1958"
click at [740, 193] on select "Make Fox River [PERSON_NAME]" at bounding box center [798, 197] width 176 height 25
click at [884, 53] on icon at bounding box center [882, 54] width 8 height 8
